Goal: Task Accomplishment & Management: Use online tool/utility

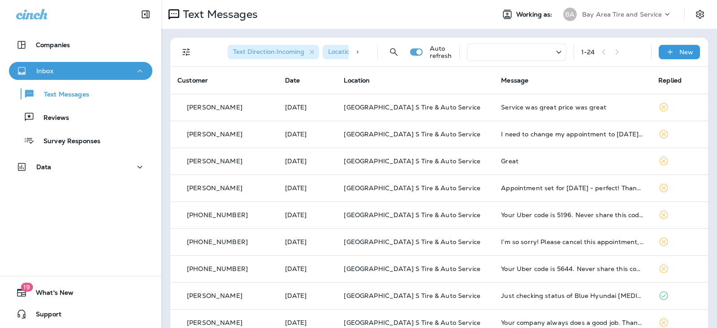
click at [120, 74] on div "Inbox" at bounding box center [80, 70] width 129 height 11
click at [119, 74] on div "Inbox" at bounding box center [80, 70] width 129 height 11
click at [90, 93] on div "Text Messages" at bounding box center [81, 93] width 136 height 13
click at [680, 55] on p "New" at bounding box center [687, 51] width 14 height 7
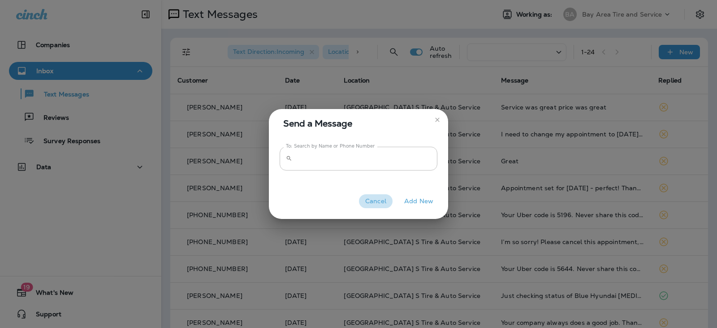
click at [381, 201] on button "Cancel" at bounding box center [376, 201] width 34 height 14
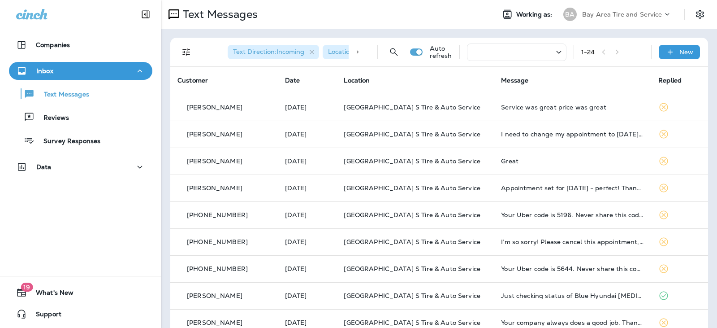
click at [594, 15] on p "Bay Area Tire and Service" at bounding box center [622, 14] width 80 height 7
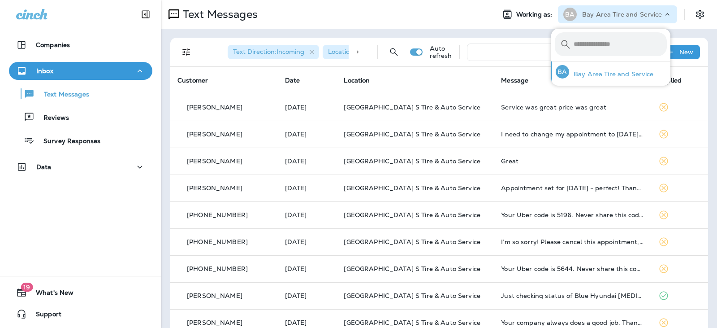
click at [599, 74] on p "Bay Area Tire and Service" at bounding box center [611, 73] width 85 height 7
click at [349, 56] on div at bounding box center [358, 52] width 18 height 22
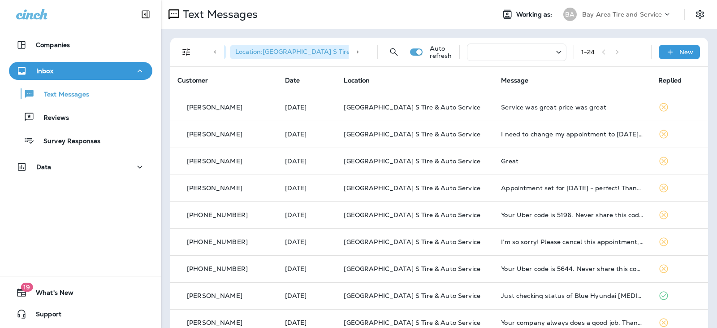
scroll to position [0, 100]
click at [215, 53] on icon at bounding box center [215, 52] width 6 height 6
click at [311, 51] on icon "button" at bounding box center [312, 52] width 8 height 8
click at [680, 52] on p "New" at bounding box center [687, 51] width 14 height 7
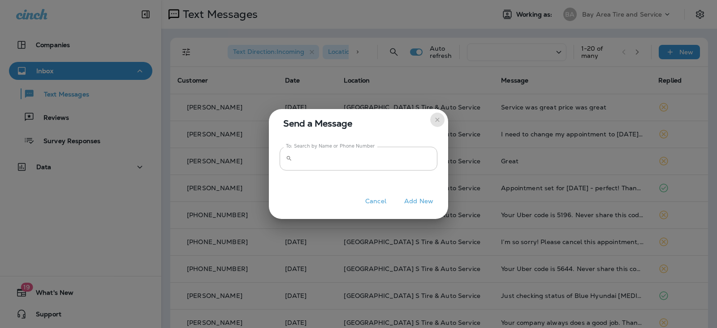
click at [437, 119] on icon "close" at bounding box center [437, 119] width 4 height 4
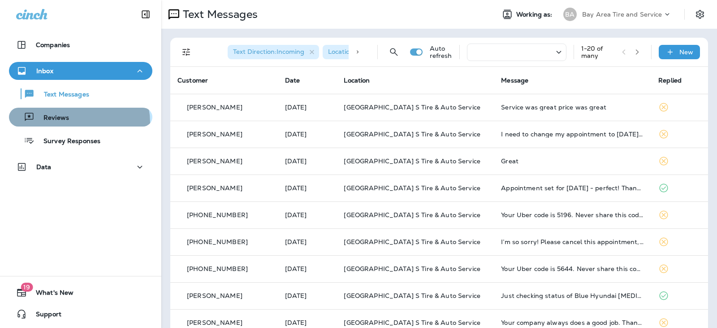
click at [74, 123] on div "Reviews" at bounding box center [81, 116] width 136 height 13
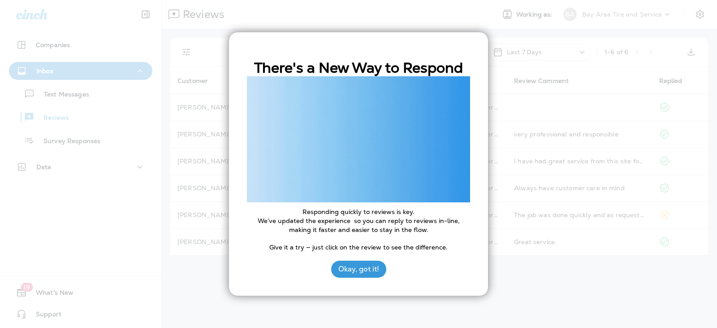
click at [361, 267] on button "Okay, got it!" at bounding box center [358, 269] width 55 height 17
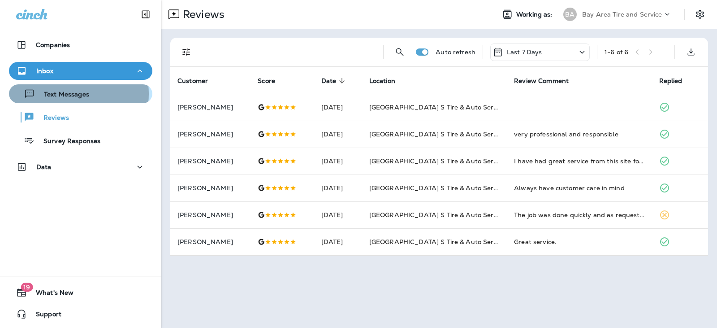
click at [60, 94] on p "Text Messages" at bounding box center [62, 95] width 54 height 9
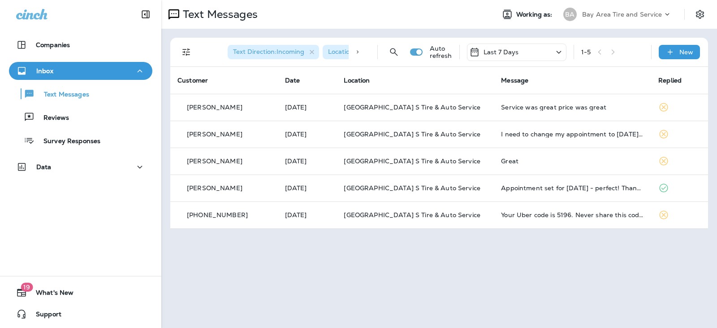
click at [336, 52] on span "Location : Pasadena Bay Area Point S Tire & Auto Service" at bounding box center [408, 52] width 161 height 8
click at [361, 52] on icon at bounding box center [358, 52] width 6 height 6
click at [342, 52] on span "Location : Pasadena Bay Area Point S Tire & Auto Service" at bounding box center [309, 52] width 161 height 8
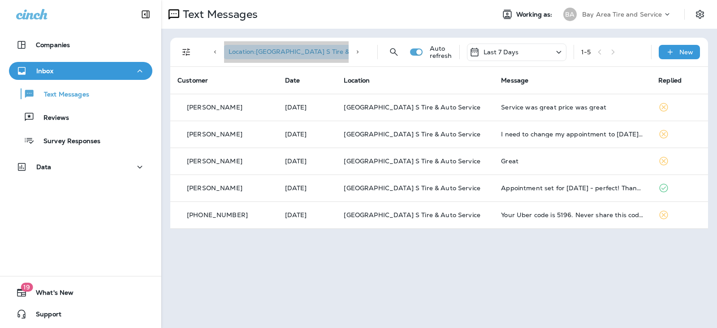
click at [259, 45] on div "Location : Pasadena Bay Area Point S Tire & Auto Service" at bounding box center [303, 52] width 161 height 14
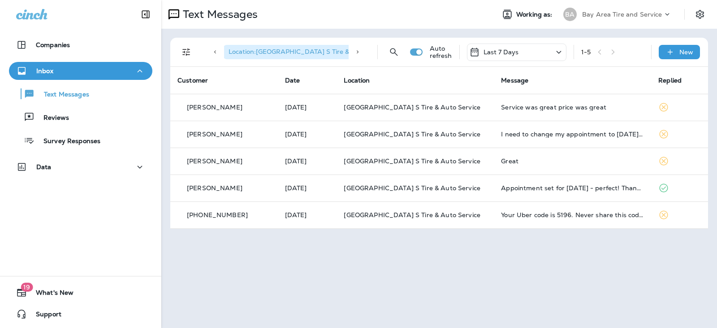
click at [215, 52] on icon at bounding box center [215, 51] width 2 height 3
click at [182, 52] on icon "Filters" at bounding box center [186, 52] width 11 height 11
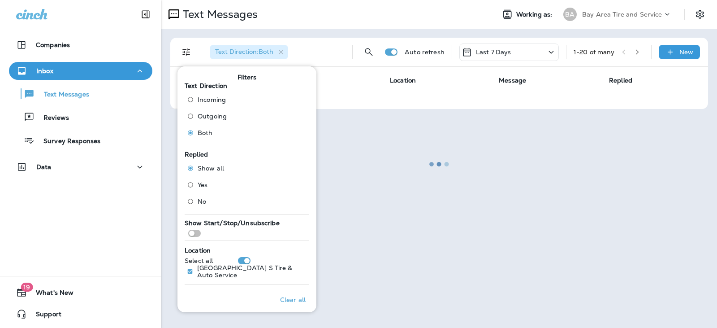
click at [346, 161] on div at bounding box center [439, 164] width 554 height 326
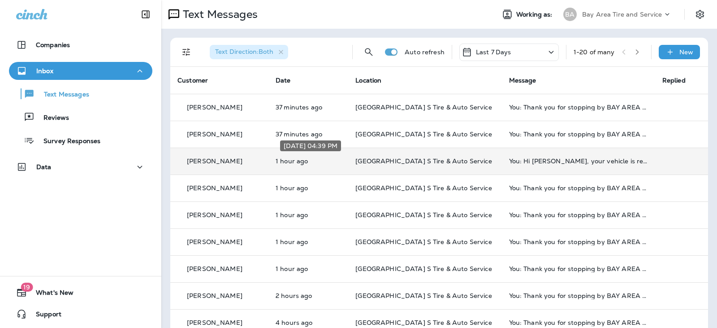
click at [310, 161] on p "1 hour ago" at bounding box center [308, 160] width 65 height 7
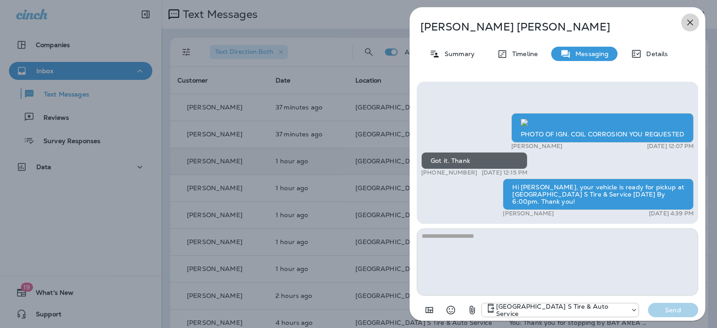
click at [693, 23] on icon "button" at bounding box center [690, 22] width 11 height 11
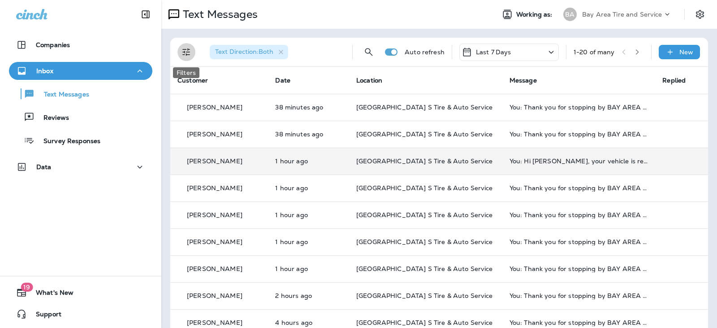
click at [185, 52] on icon "Filters" at bounding box center [186, 52] width 8 height 8
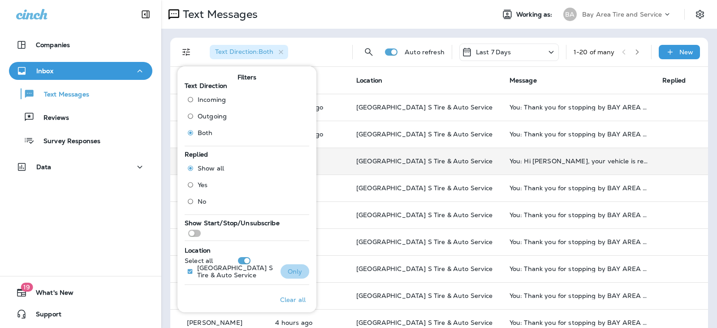
click at [288, 269] on p "Only" at bounding box center [295, 271] width 15 height 7
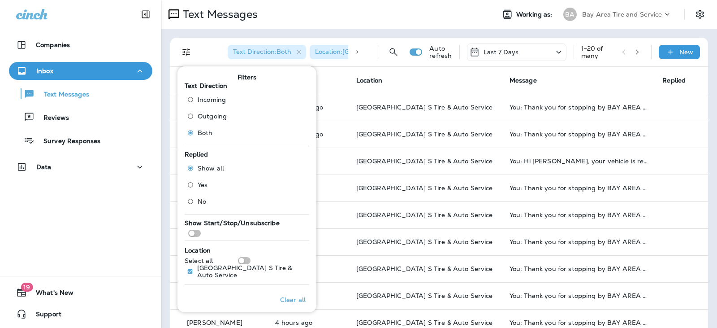
click at [344, 18] on div "Text Messages" at bounding box center [324, 14] width 326 height 18
